Goal: Task Accomplishment & Management: Complete application form

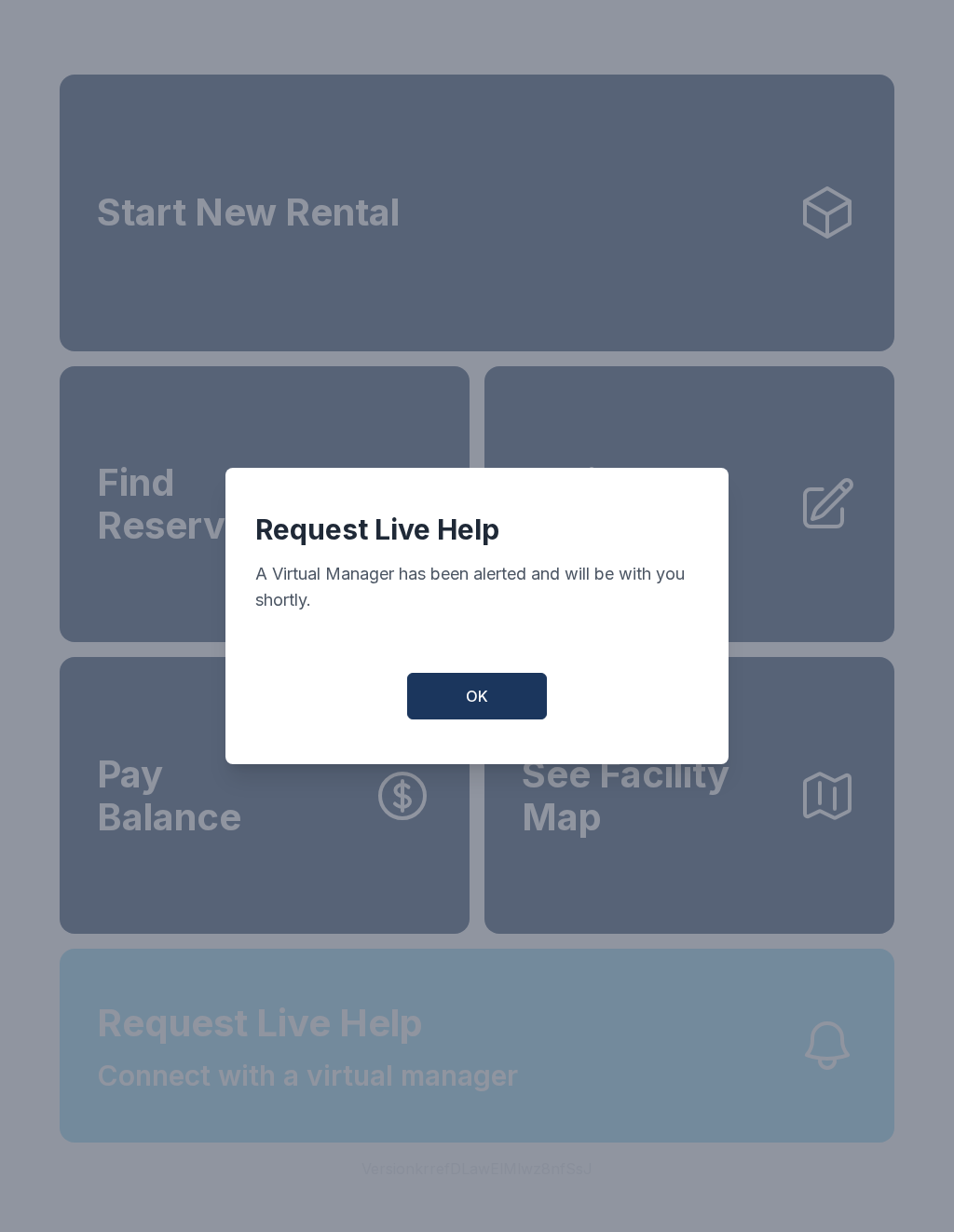
scroll to position [23, 0]
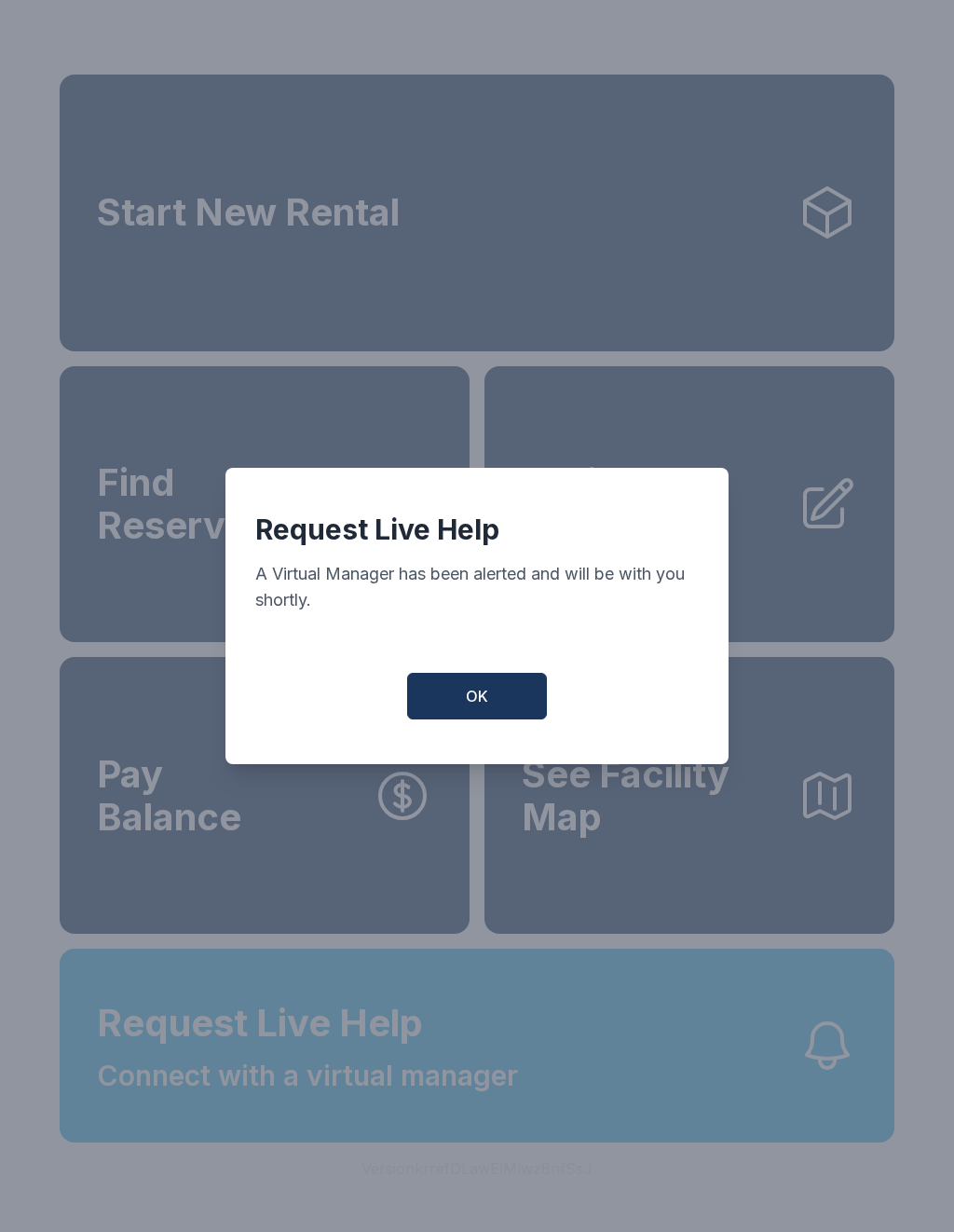
click at [495, 712] on button "OK" at bounding box center [477, 695] width 140 height 46
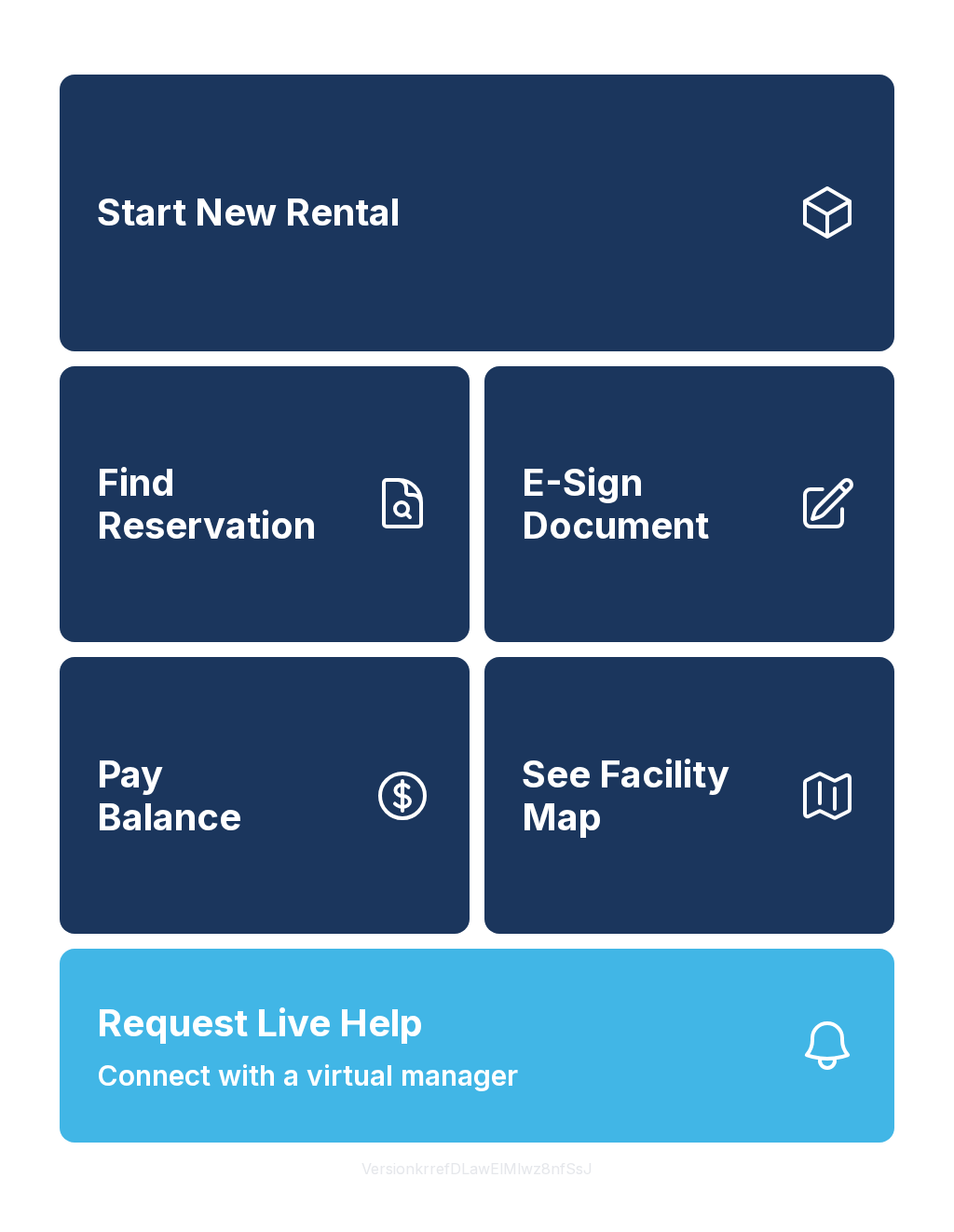
click at [673, 535] on span "E-Sign Document" at bounding box center [652, 504] width 261 height 85
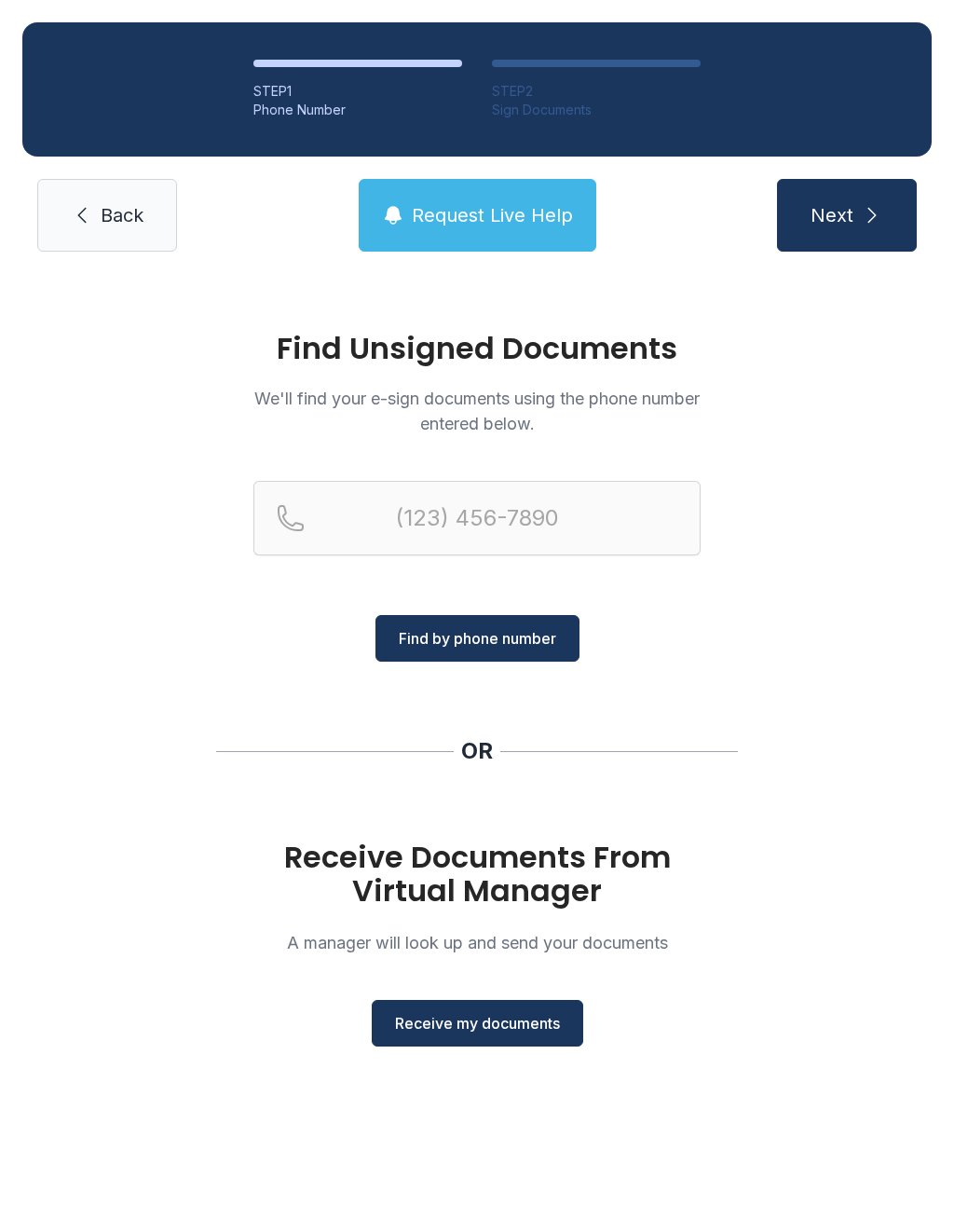
click at [467, 987] on div "Receive Documents From Virtual Manager A manager will look up and send your doc…" at bounding box center [477, 944] width 448 height 206
click at [467, 986] on div "Receive Documents From Virtual Manager A manager will look up and send your doc…" at bounding box center [477, 944] width 448 height 206
click at [457, 1014] on span "Receive my documents" at bounding box center [477, 1023] width 165 height 23
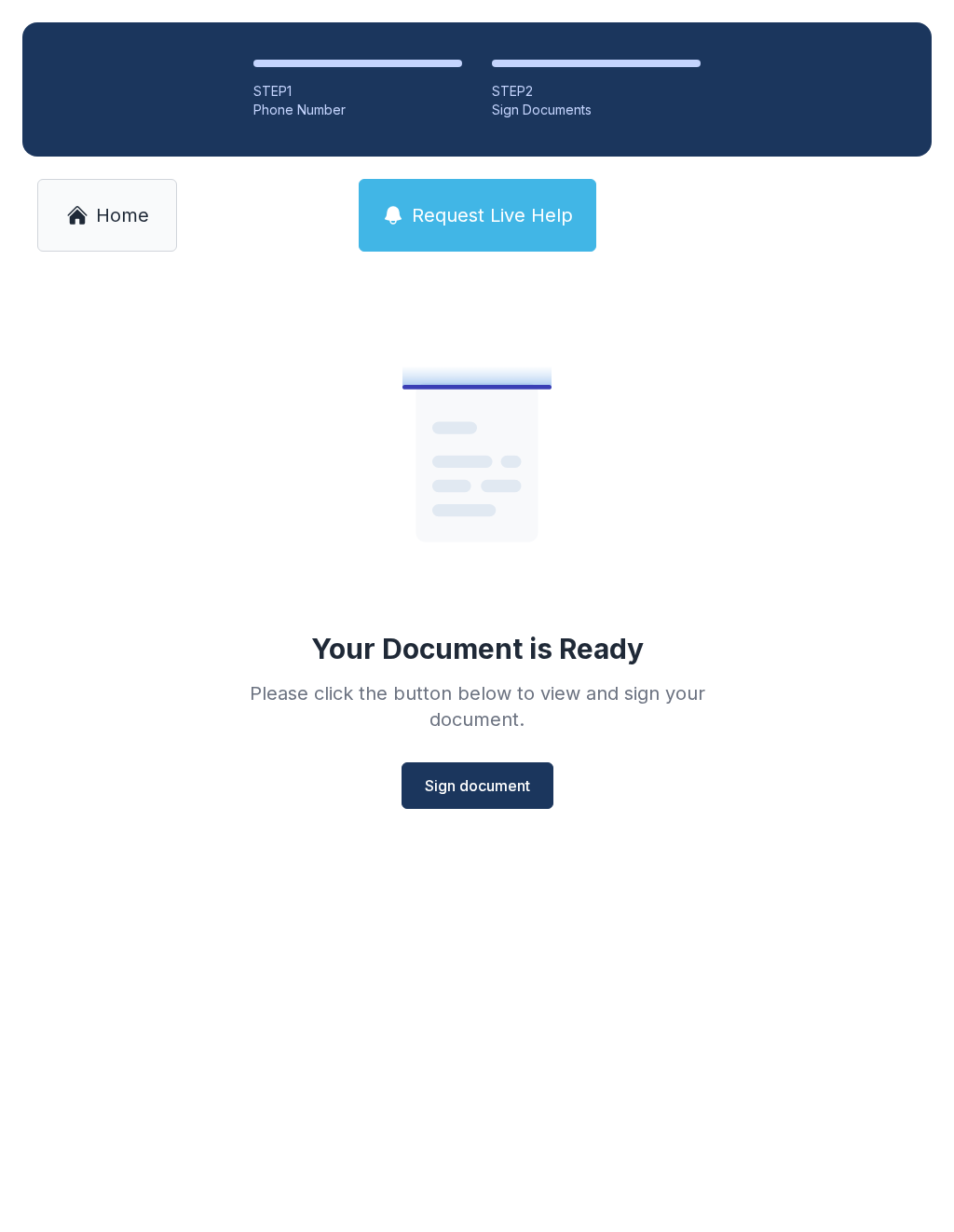
click at [481, 772] on button "Sign document" at bounding box center [477, 785] width 152 height 46
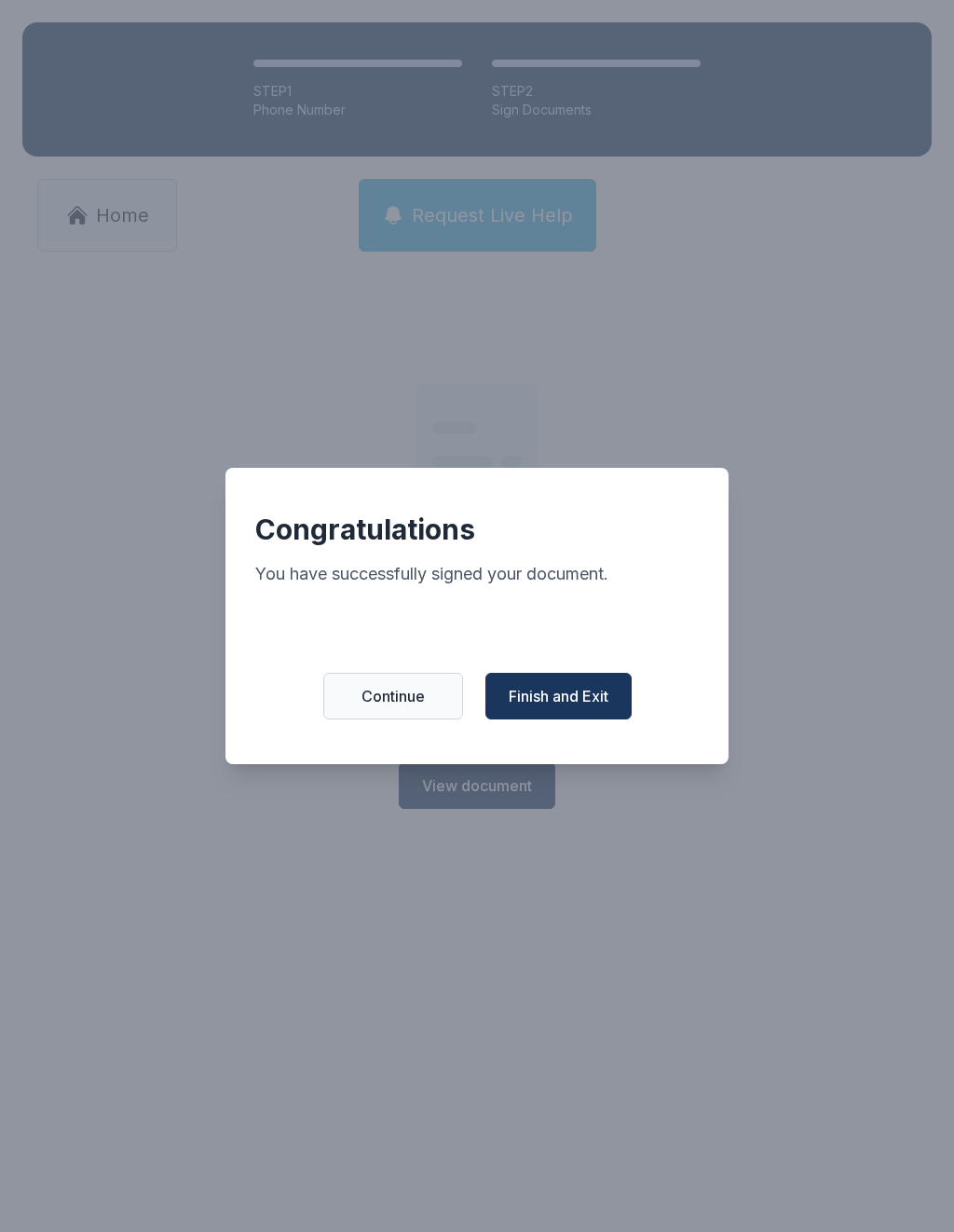
click at [602, 720] on button "Finish and Exit" at bounding box center [558, 695] width 146 height 46
